Goal: Task Accomplishment & Management: Manage account settings

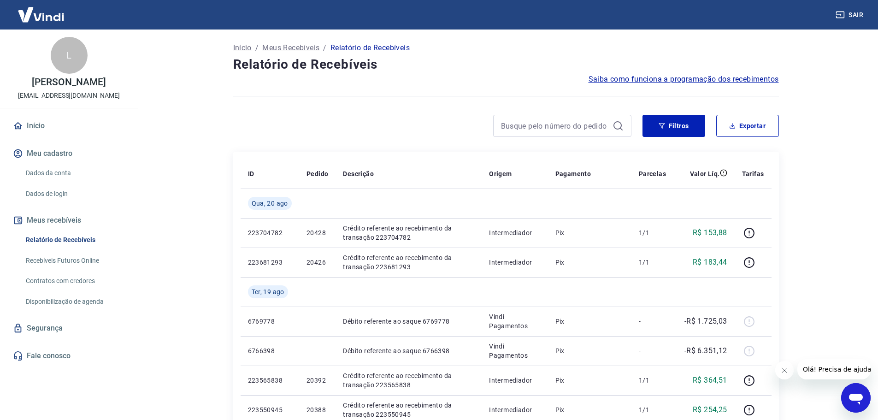
click at [35, 16] on img at bounding box center [41, 14] width 60 height 28
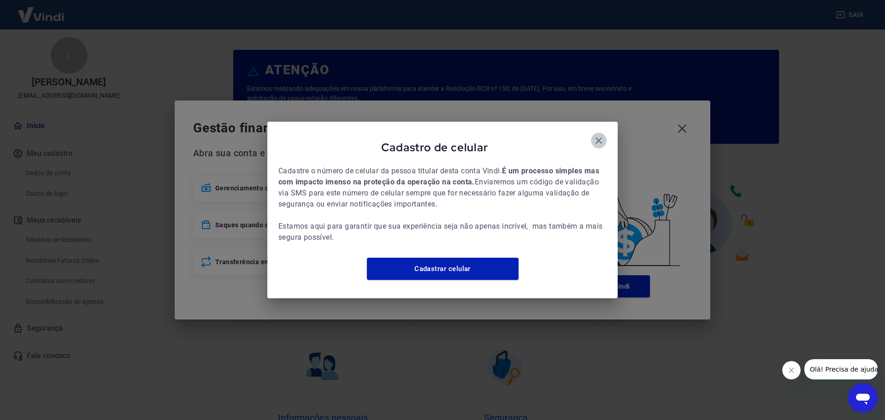
click at [601, 138] on icon "button" at bounding box center [598, 140] width 11 height 11
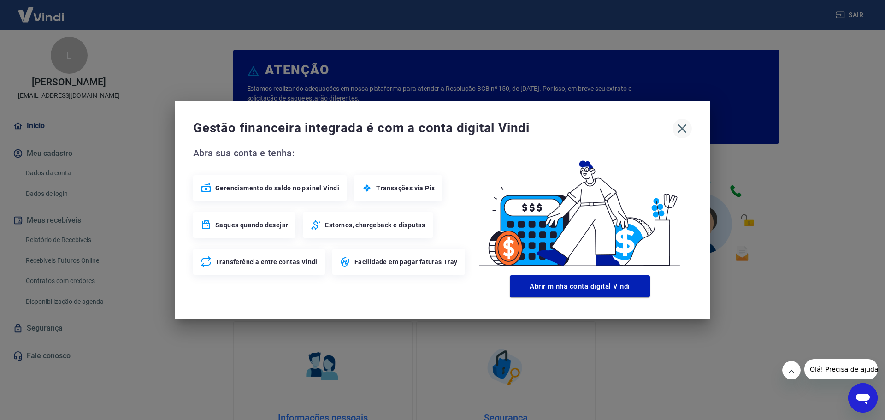
click at [680, 128] on icon "button" at bounding box center [682, 128] width 15 height 15
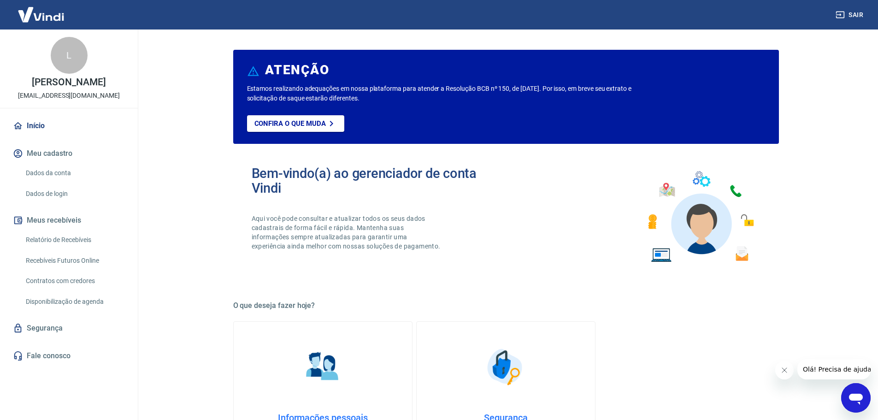
click at [58, 47] on div "L" at bounding box center [69, 55] width 37 height 37
click at [56, 18] on img at bounding box center [41, 14] width 60 height 28
